Goal: Transaction & Acquisition: Book appointment/travel/reservation

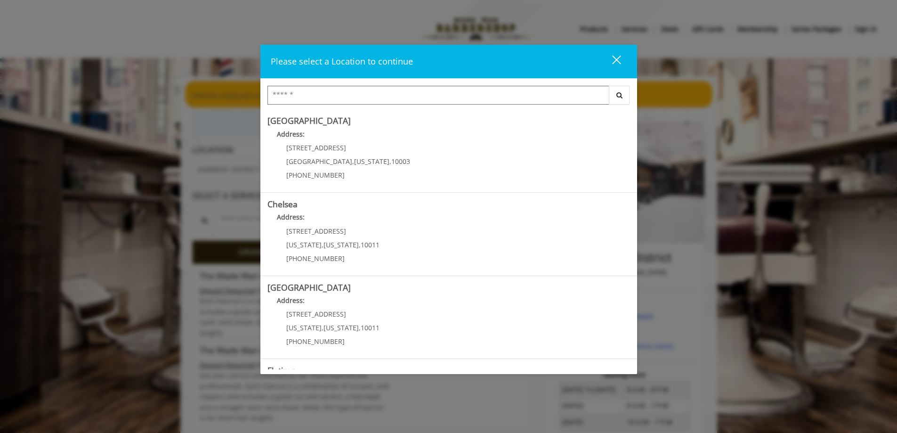
scroll to position [156, 0]
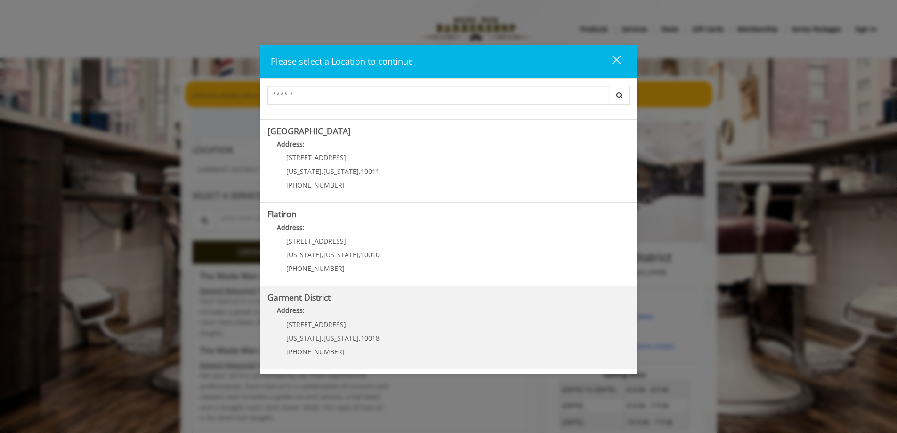
click at [436, 326] on District "Garment District Address: 1400 Broadway New York , New York , 10018 (212) 997-4…" at bounding box center [448, 327] width 362 height 69
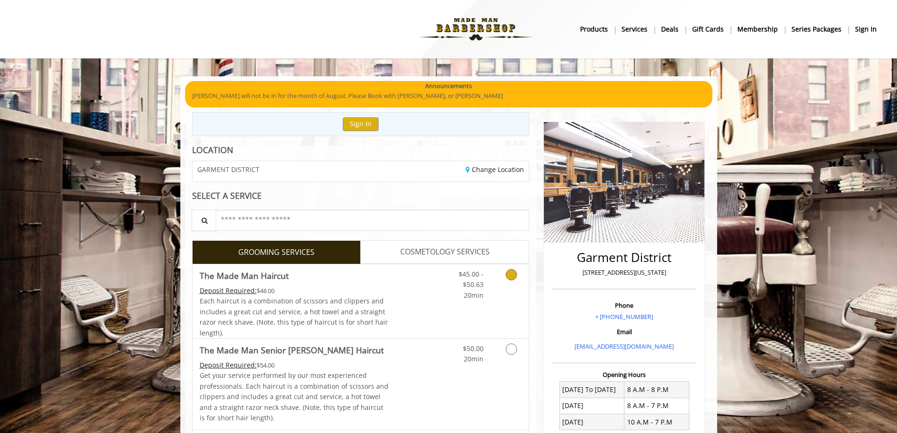
click at [478, 290] on span "20min" at bounding box center [474, 294] width 20 height 9
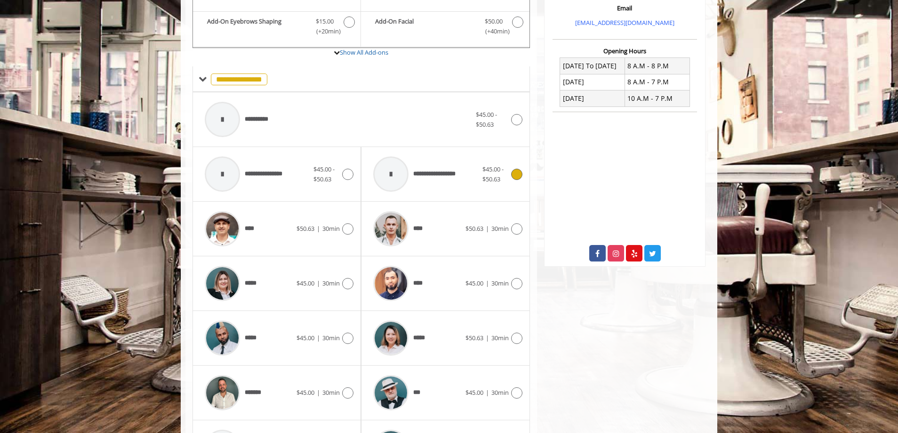
scroll to position [378, 0]
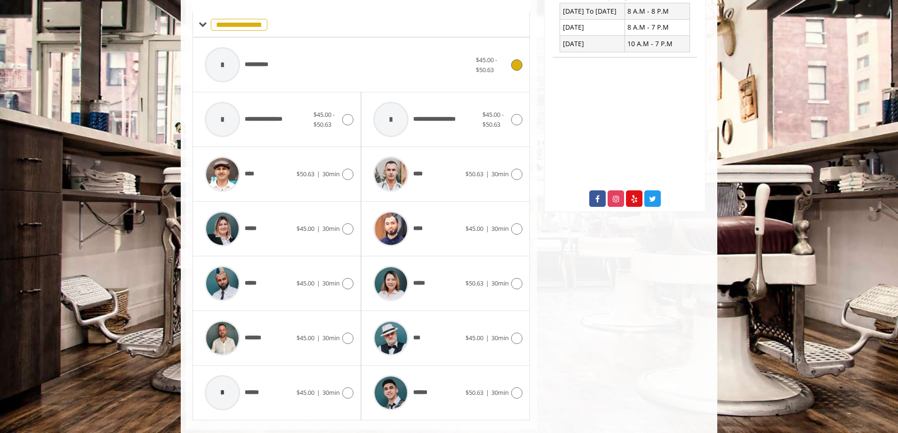
click at [323, 62] on div "**********" at bounding box center [338, 64] width 276 height 45
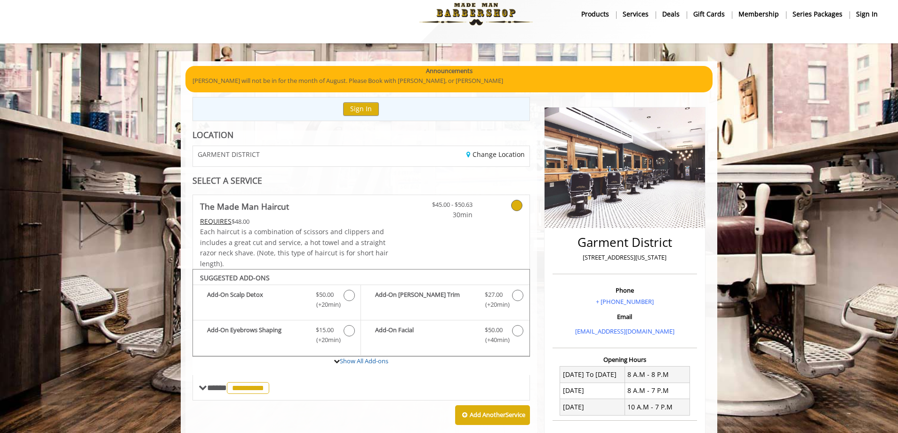
scroll to position [0, 0]
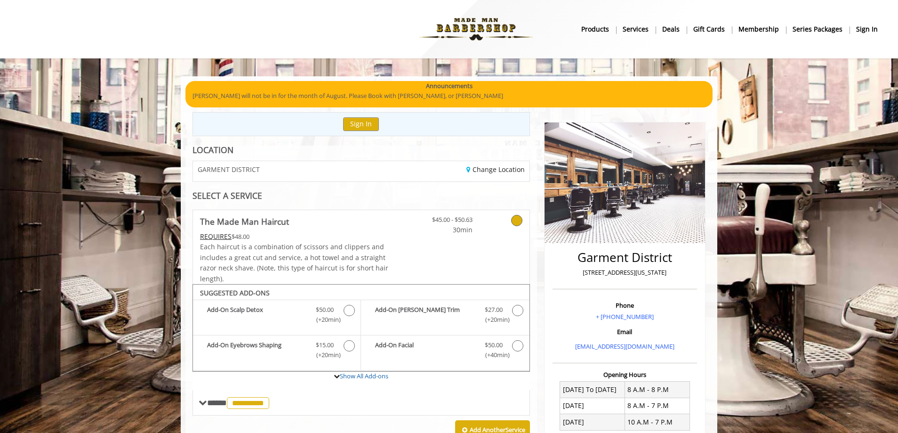
click at [505, 174] on div "Change Location" at bounding box center [448, 171] width 175 height 20
click at [506, 163] on div "Change Location" at bounding box center [448, 171] width 175 height 20
click at [505, 167] on link "Change Location" at bounding box center [495, 169] width 58 height 9
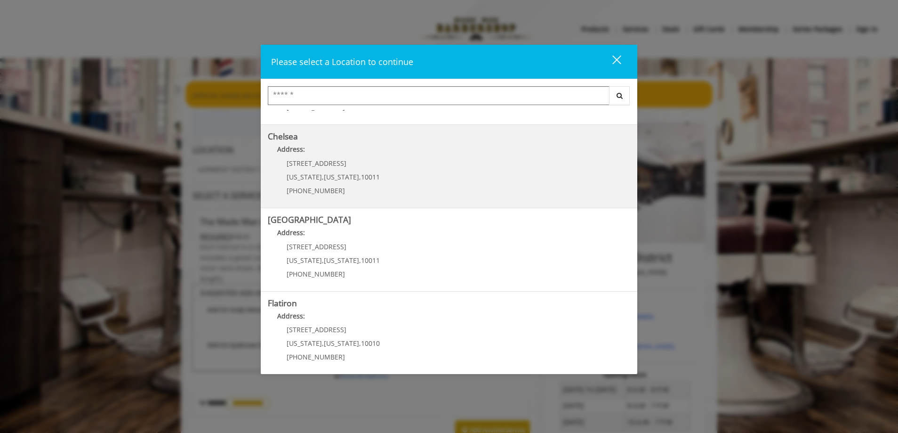
scroll to position [62, 0]
click at [454, 179] on link "Chelsea Address: [STREET_ADDRESS][US_STATE][US_STATE] (917) 639-3902" at bounding box center [449, 171] width 362 height 69
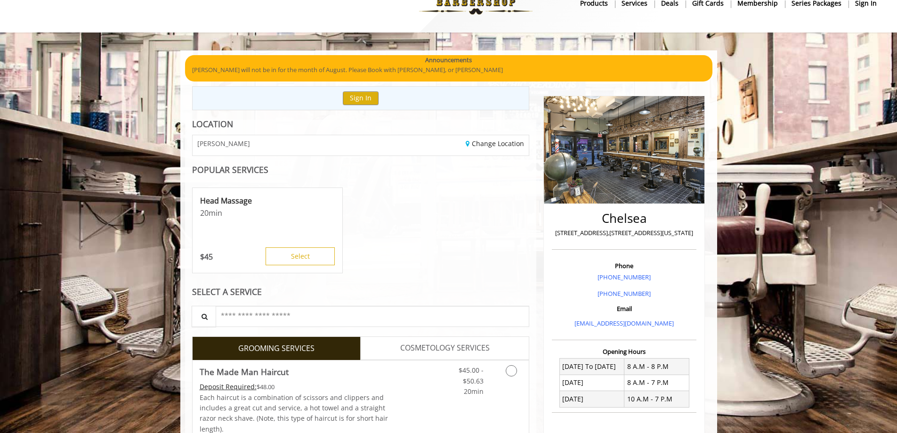
scroll to position [47, 0]
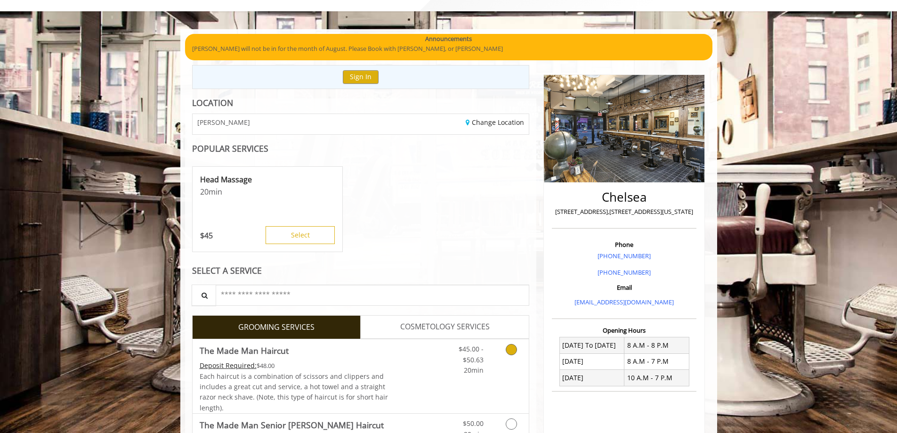
click at [449, 357] on link "$45.00 - $50.63 20min" at bounding box center [463, 357] width 39 height 36
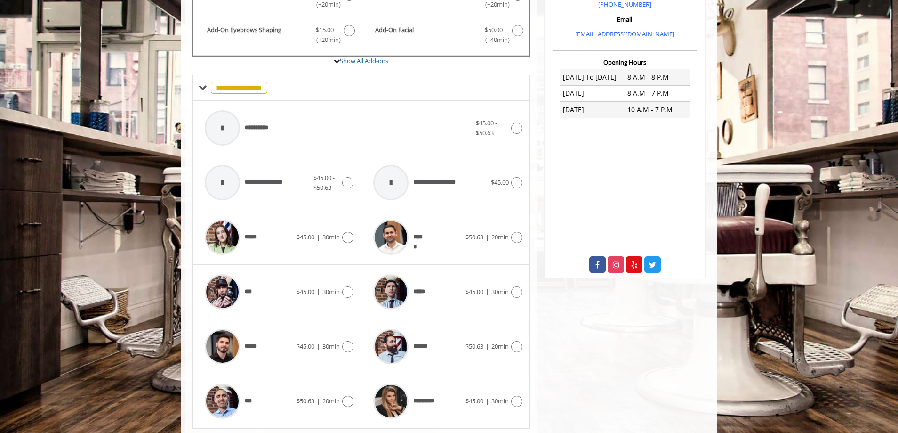
scroll to position [331, 0]
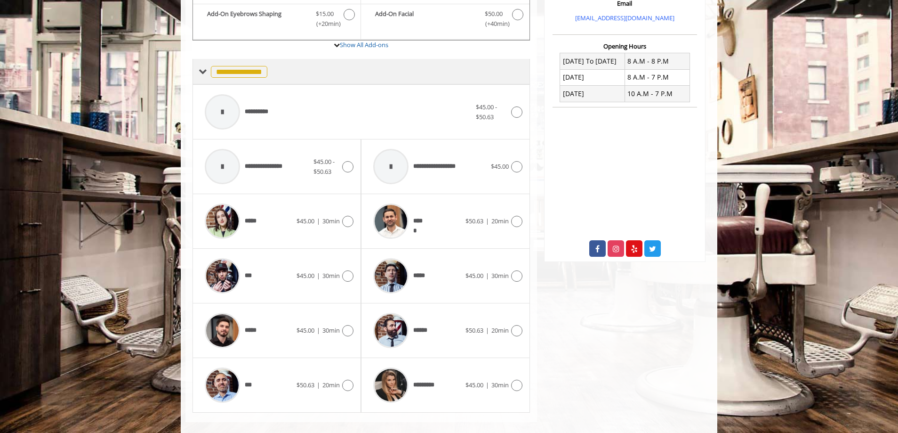
click at [267, 79] on div "**********" at bounding box center [360, 71] width 337 height 25
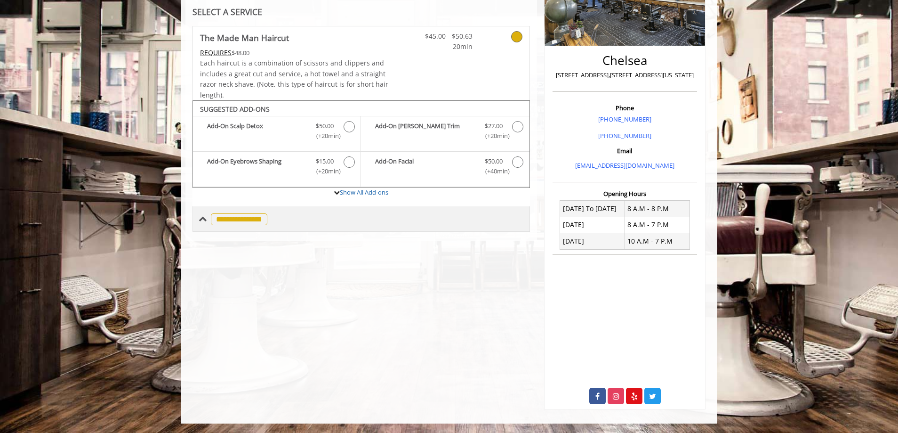
click at [326, 220] on div "**********" at bounding box center [360, 218] width 337 height 25
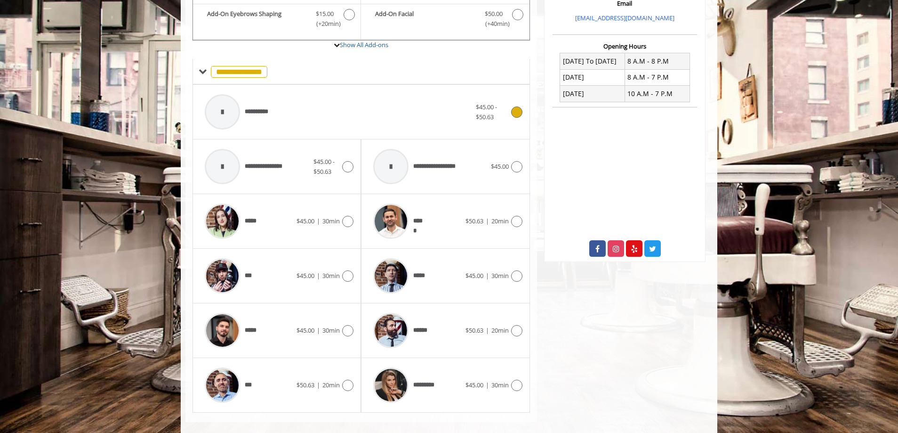
click at [329, 107] on div "**********" at bounding box center [338, 111] width 276 height 45
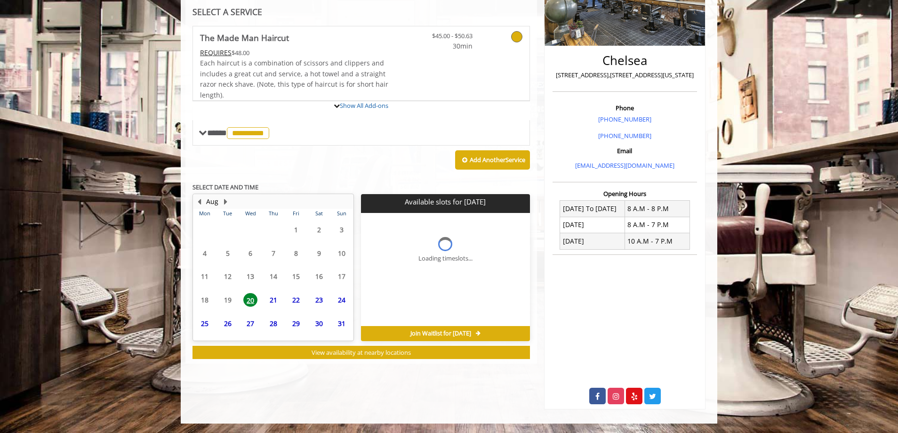
scroll to position [224, 0]
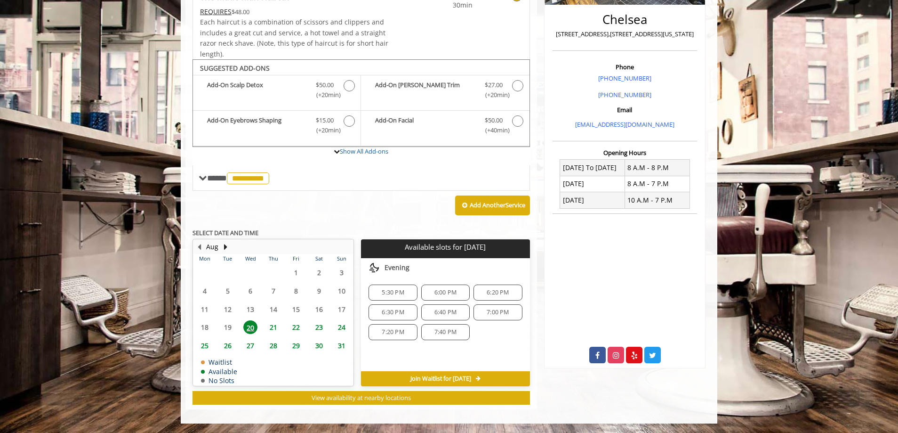
click at [468, 331] on div "7:40 PM" at bounding box center [445, 332] width 48 height 16
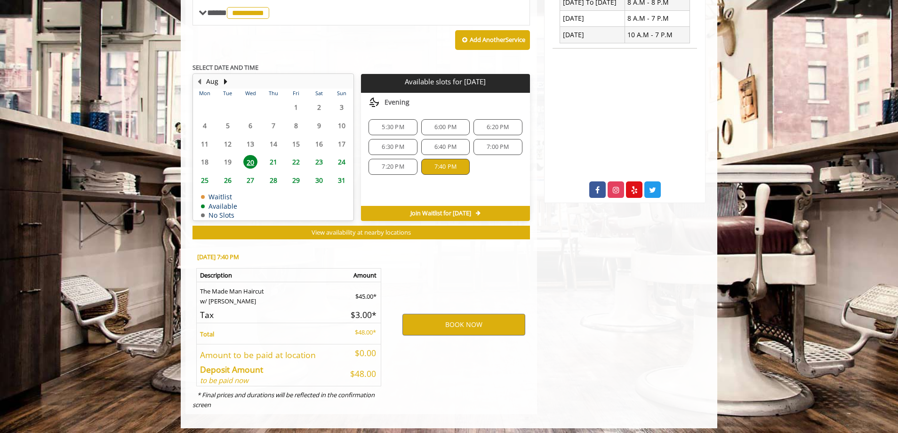
scroll to position [394, 0]
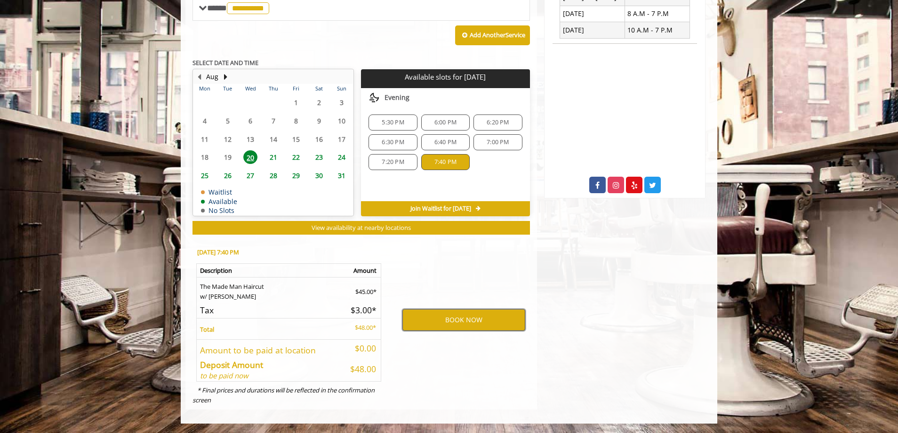
click at [468, 319] on button "BOOK NOW" at bounding box center [463, 320] width 123 height 22
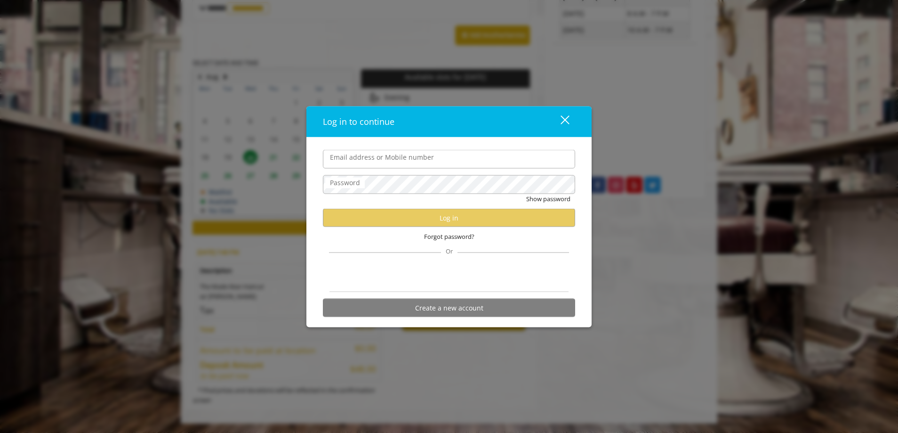
click at [557, 121] on div "close" at bounding box center [559, 121] width 19 height 14
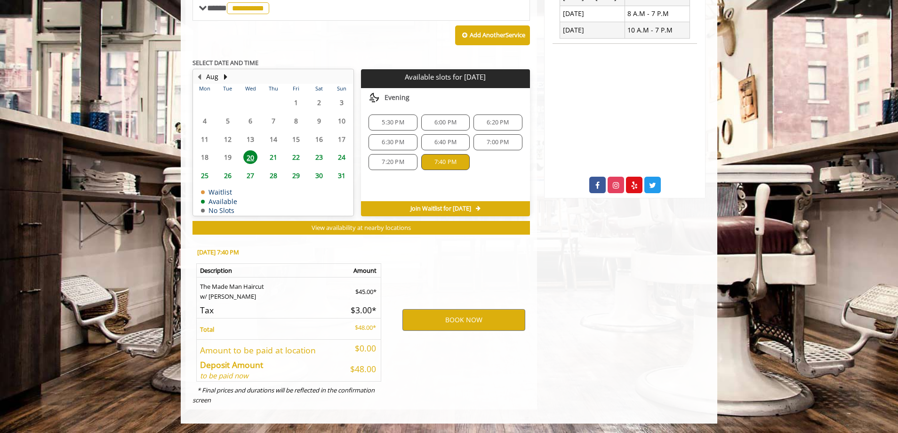
scroll to position [0, 0]
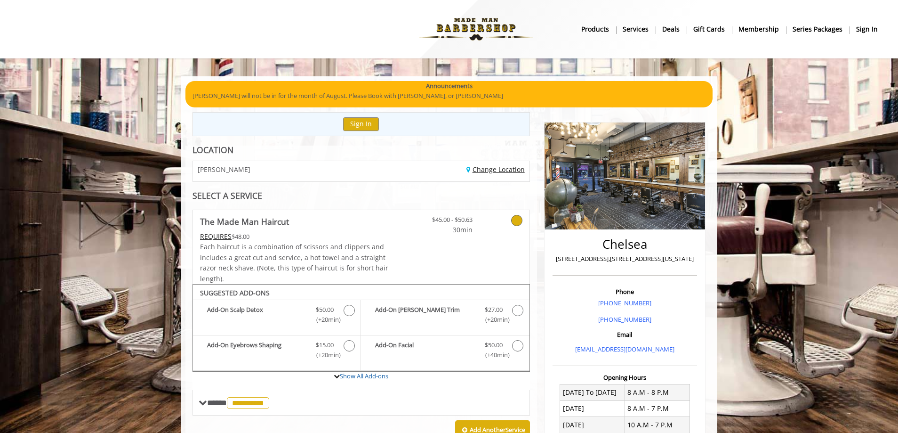
click at [487, 170] on link "Change Location" at bounding box center [495, 169] width 58 height 9
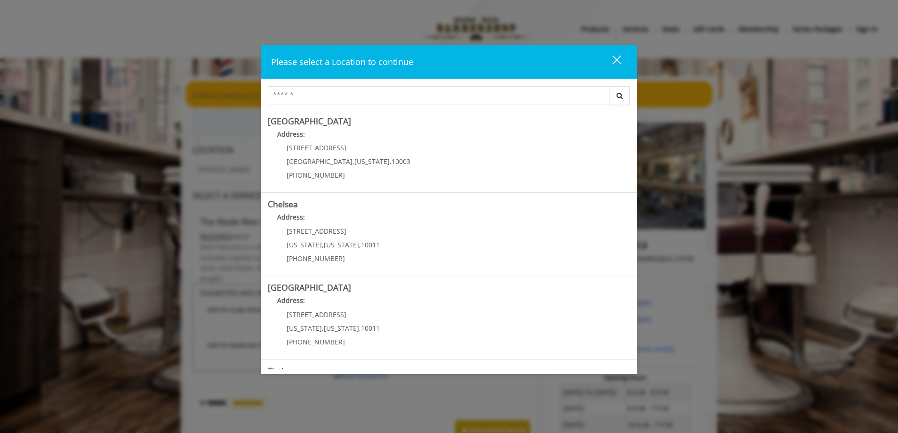
click at [615, 60] on div "close" at bounding box center [610, 62] width 19 height 14
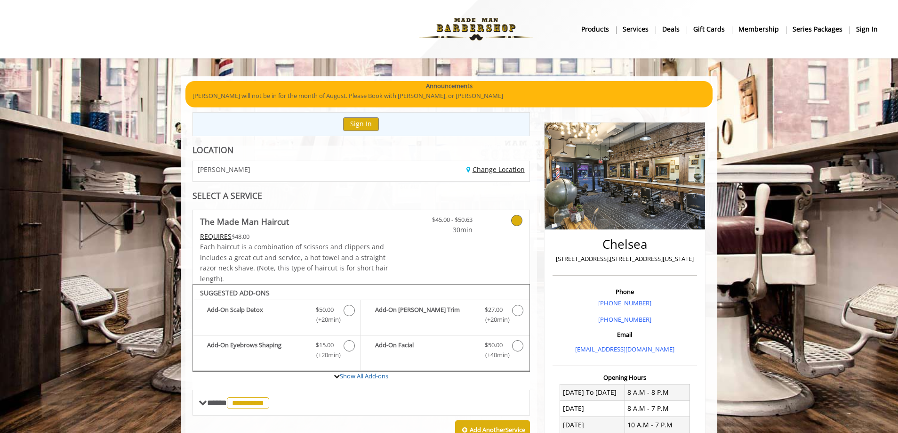
click at [501, 166] on link "Change Location" at bounding box center [495, 169] width 58 height 9
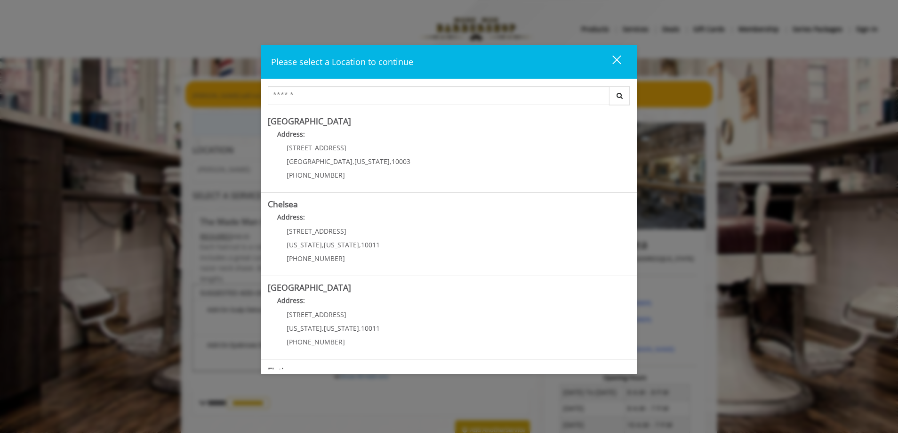
click at [612, 62] on div "close" at bounding box center [610, 62] width 19 height 14
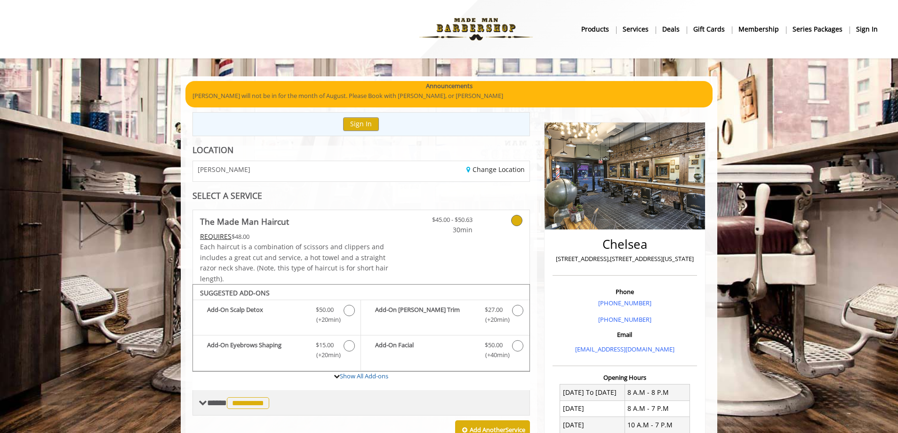
click at [258, 394] on div "**********" at bounding box center [360, 402] width 337 height 25
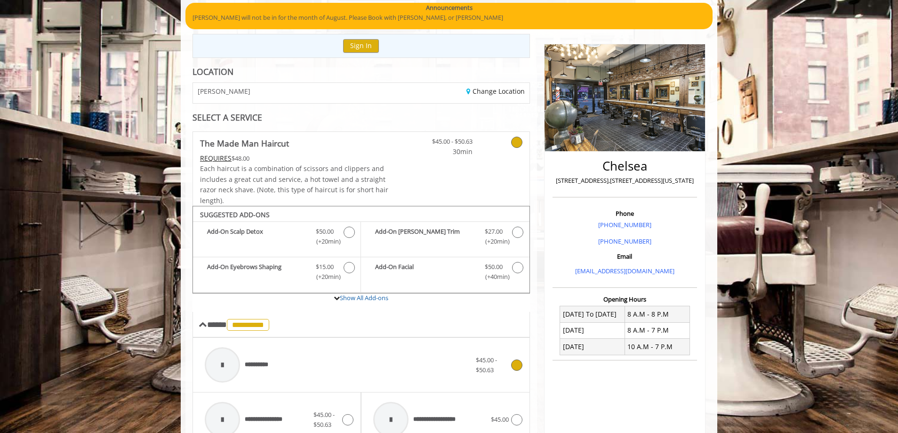
scroll to position [94, 0]
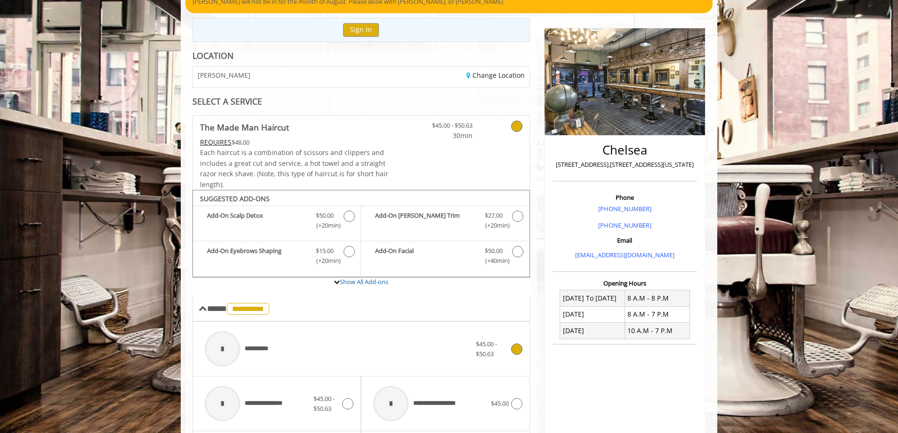
click at [605, 167] on p "169 W 23rd Street,170 W 23rd Street, New York" at bounding box center [625, 165] width 140 height 10
click at [605, 166] on p "169 W 23rd Street,170 W 23rd Street, New York" at bounding box center [625, 165] width 140 height 10
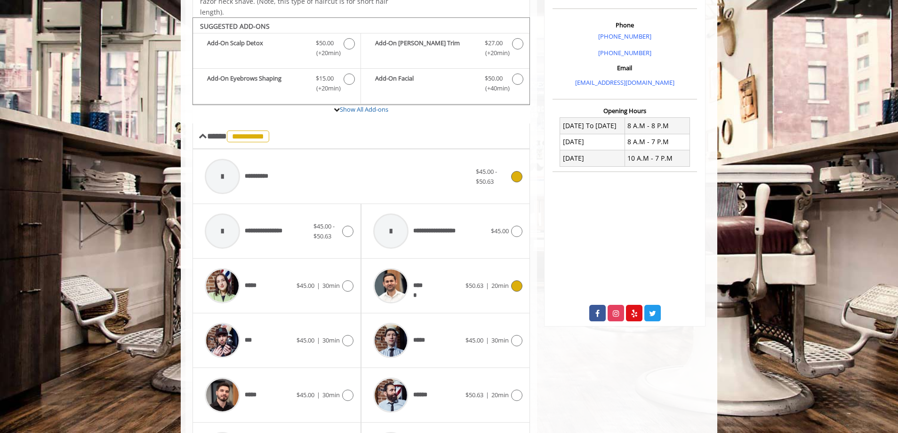
scroll to position [282, 0]
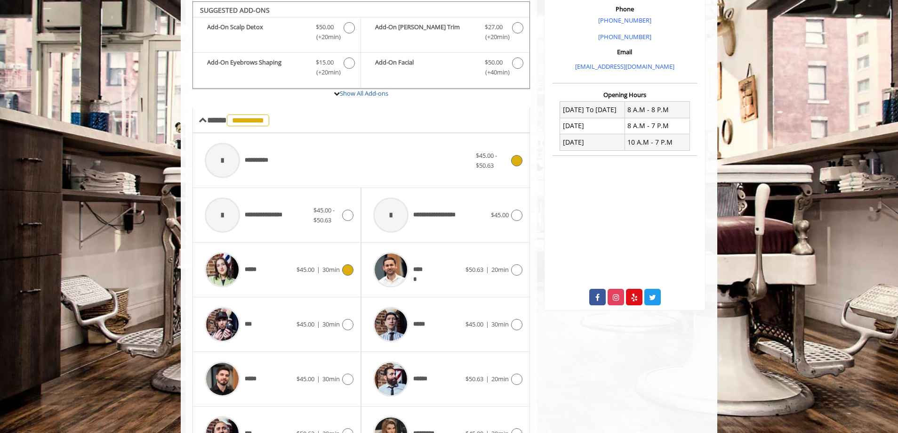
click at [230, 277] on img at bounding box center [222, 269] width 35 height 35
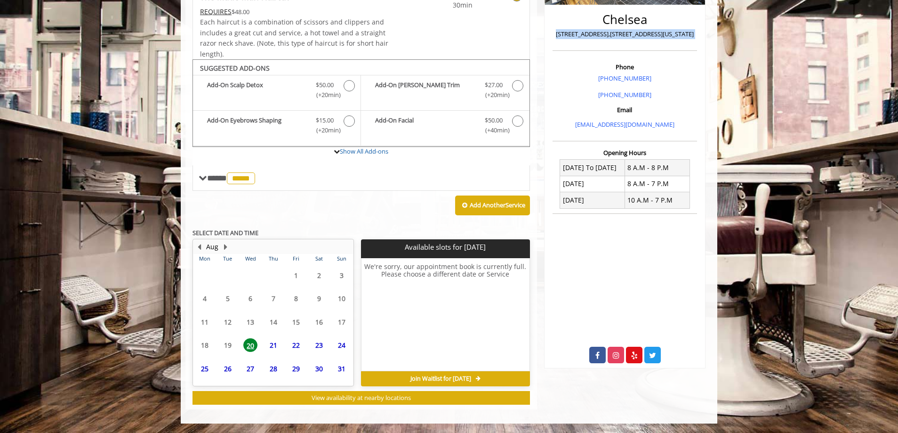
scroll to position [224, 0]
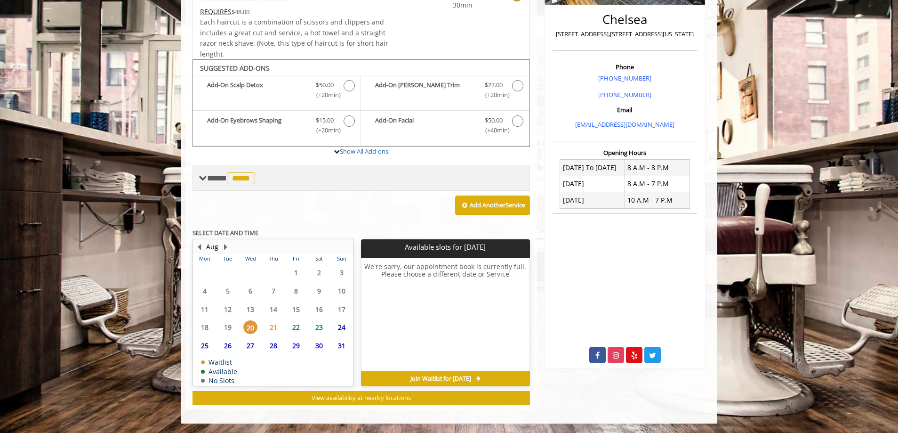
click at [220, 180] on span "**** ***** ********" at bounding box center [232, 178] width 50 height 8
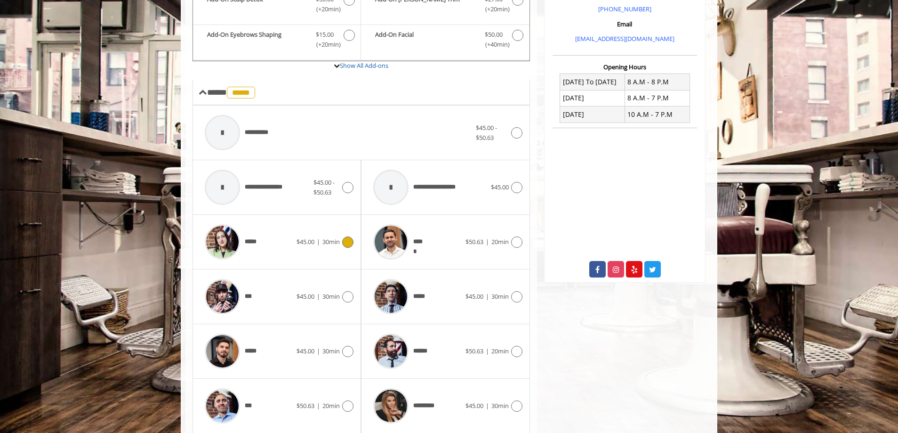
scroll to position [331, 0]
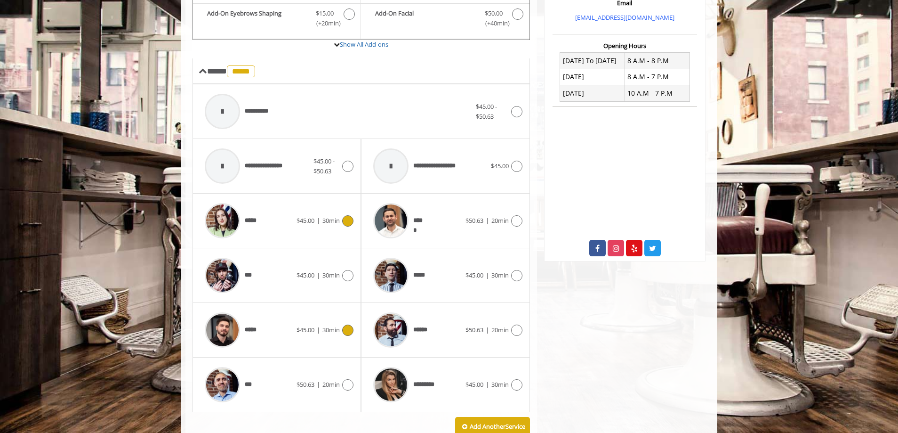
click at [312, 319] on div "***** $45.00 | 30min" at bounding box center [276, 329] width 153 height 45
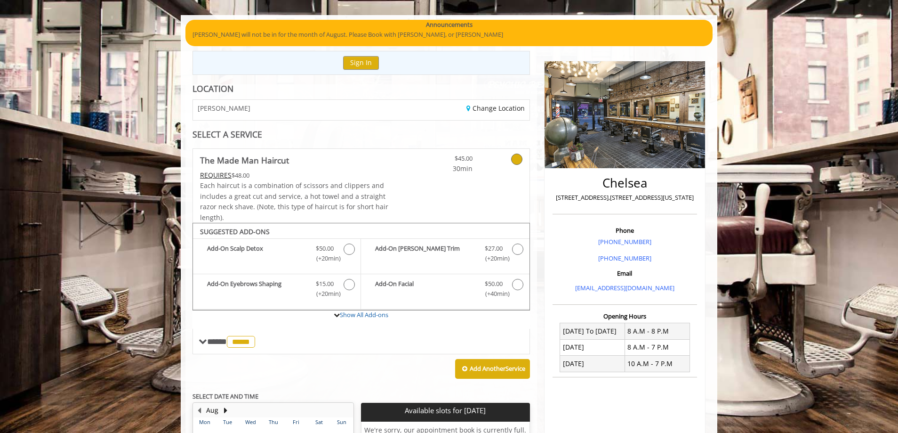
scroll to position [68, 0]
